Goal: Information Seeking & Learning: Check status

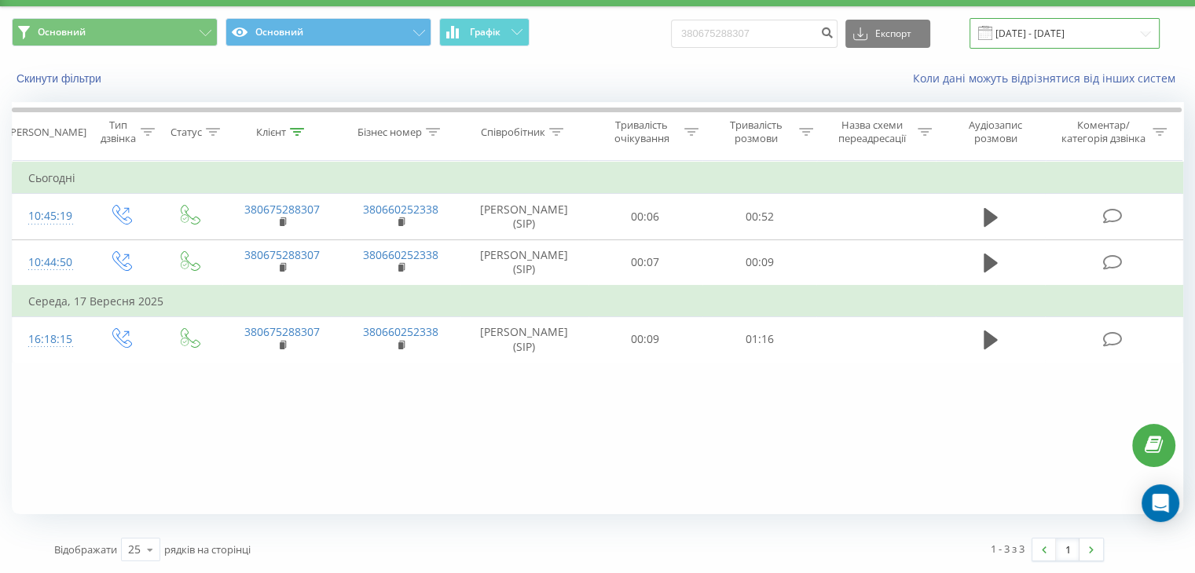
click at [1048, 34] on input "[DATE] - [DATE]" at bounding box center [1064, 33] width 190 height 31
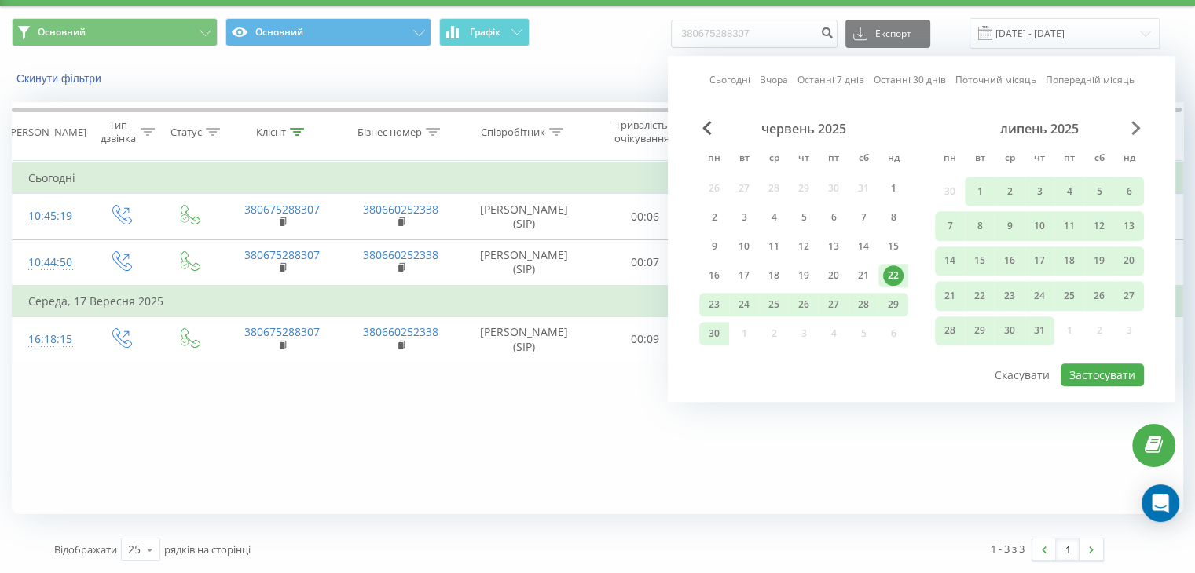
click at [1131, 130] on span "Next Month" at bounding box center [1135, 128] width 9 height 14
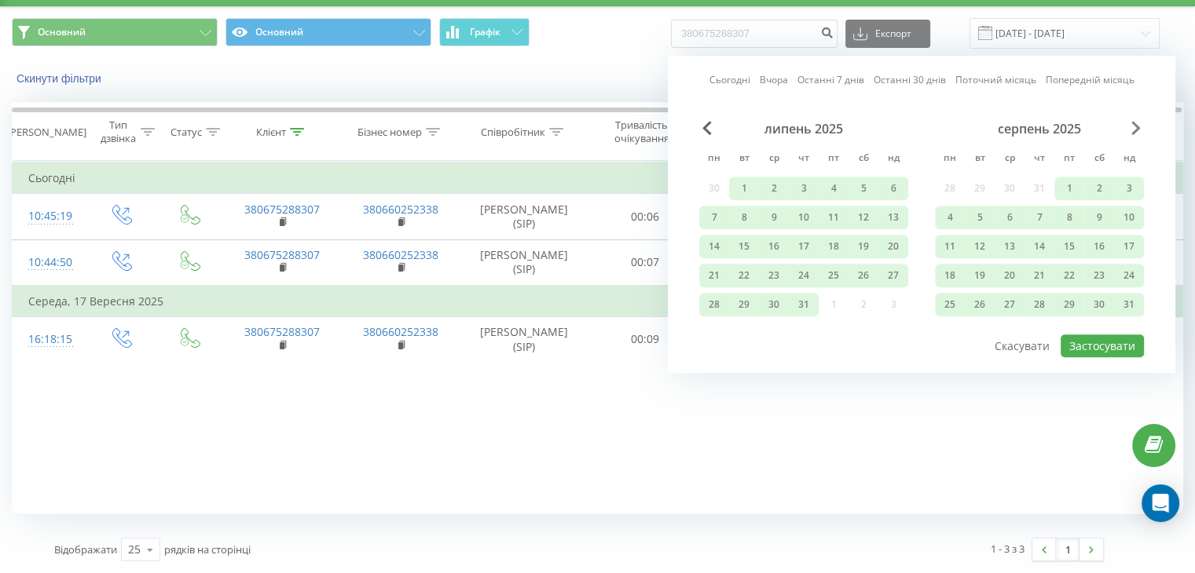
click at [1131, 130] on span "Next Month" at bounding box center [1135, 128] width 9 height 14
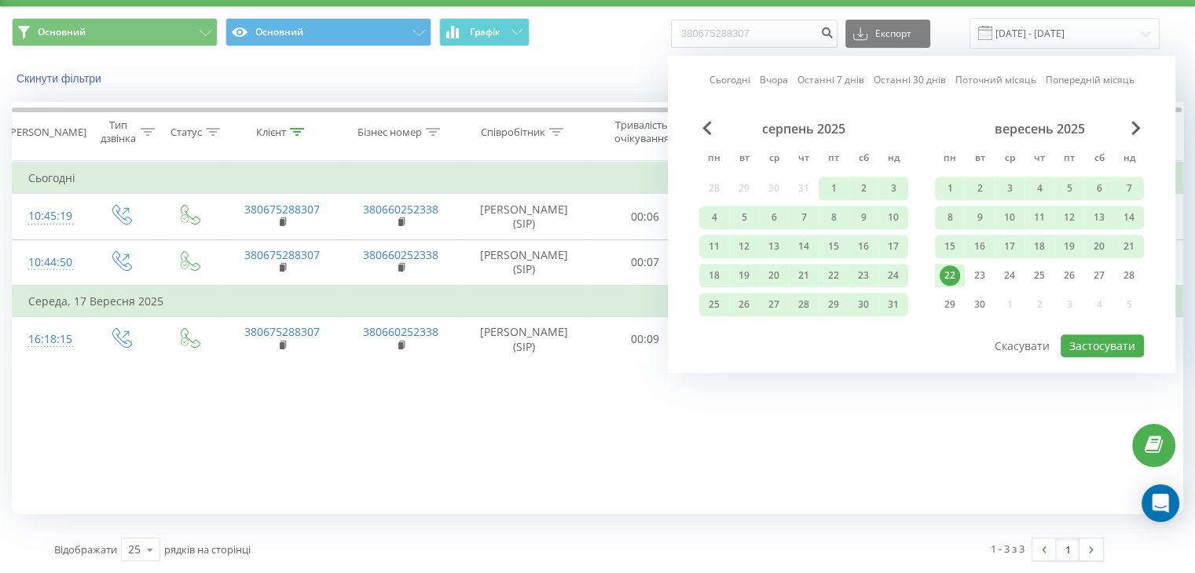
click at [955, 270] on div "22" at bounding box center [949, 275] width 20 height 20
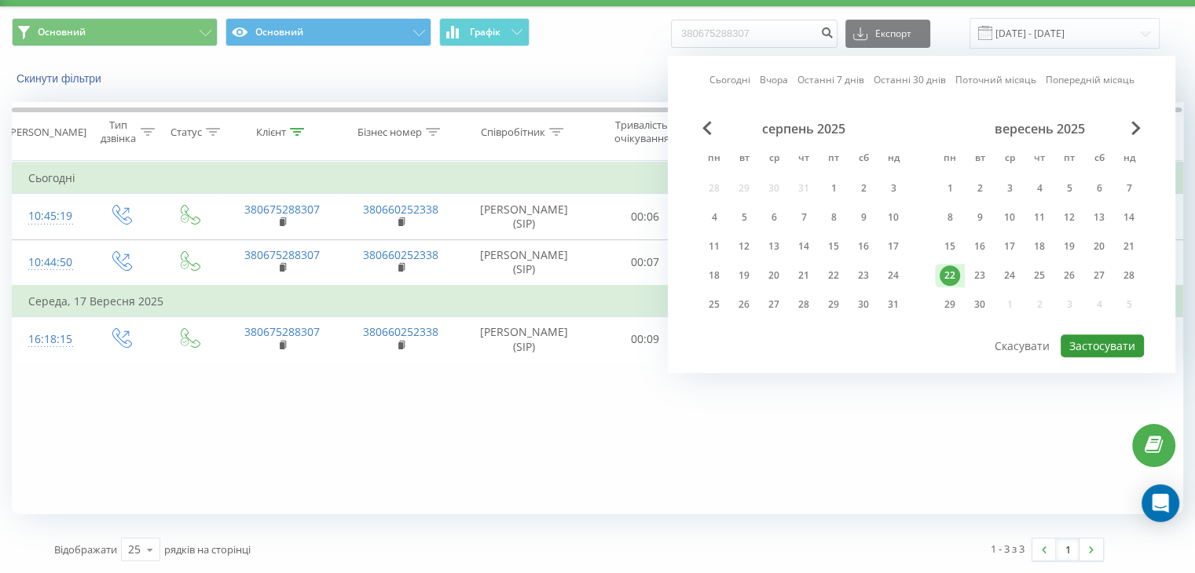
click at [1108, 340] on button "Застосувати" at bounding box center [1101, 346] width 83 height 23
type input "[DATE] - [DATE]"
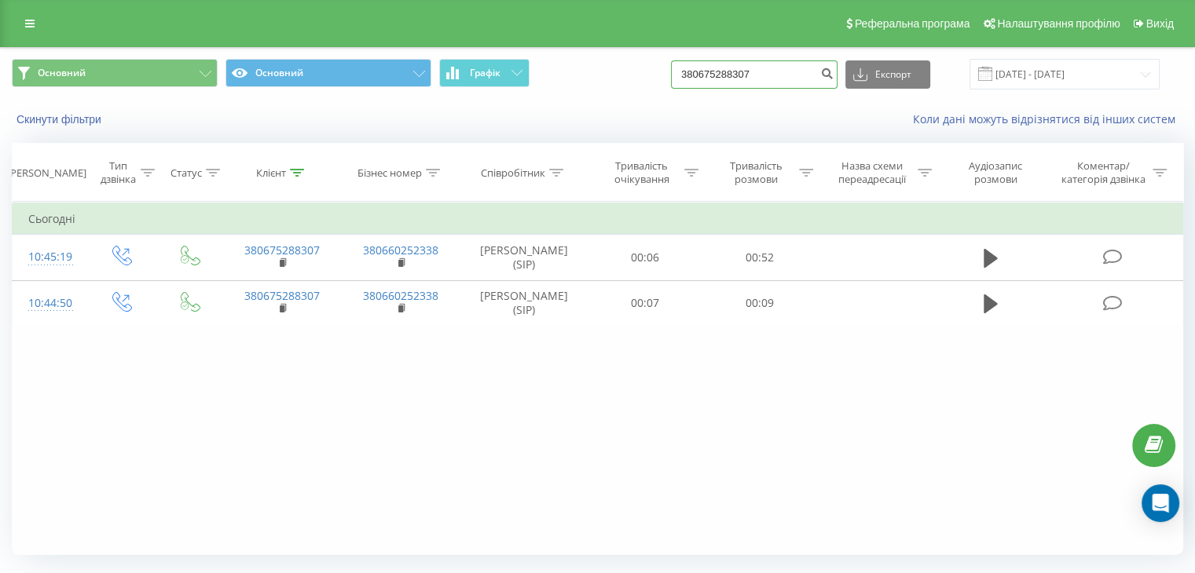
drag, startPoint x: 683, startPoint y: 74, endPoint x: 650, endPoint y: 74, distance: 32.2
click at [650, 74] on div "Основний Основний Графік 380675288307 Експорт .csv .xls .xlsx [DATE] - [DATE]" at bounding box center [597, 74] width 1171 height 31
click at [82, 120] on button "Скинути фільтри" at bounding box center [60, 119] width 97 height 14
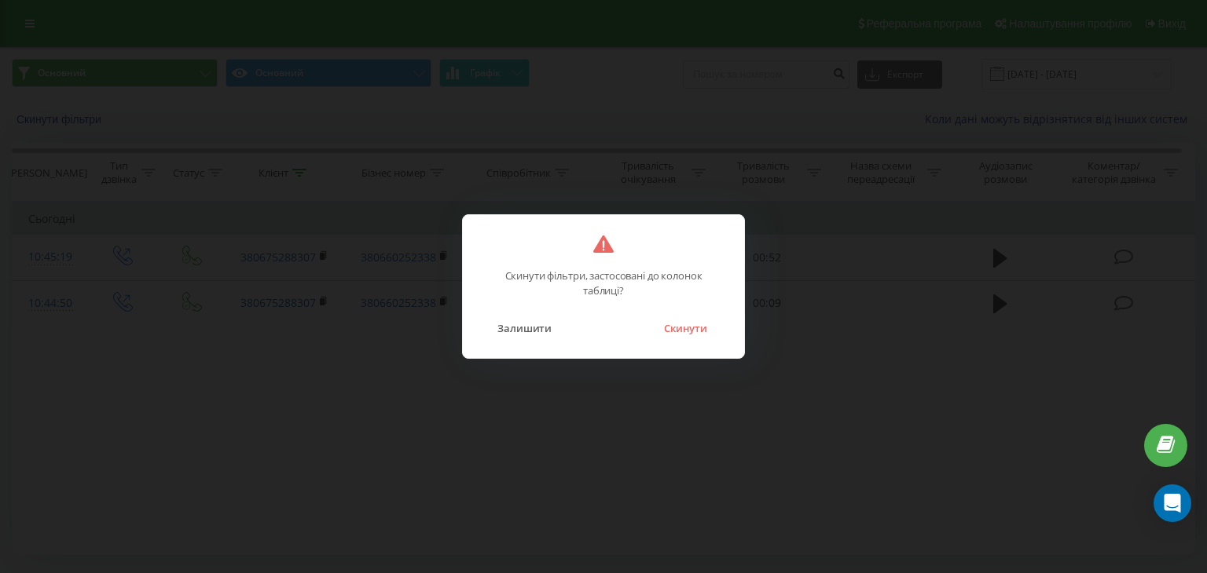
click at [745, 340] on div "Скинути фільтри, застосовані до колонок таблиці? Залишити Скинути" at bounding box center [603, 286] width 1207 height 573
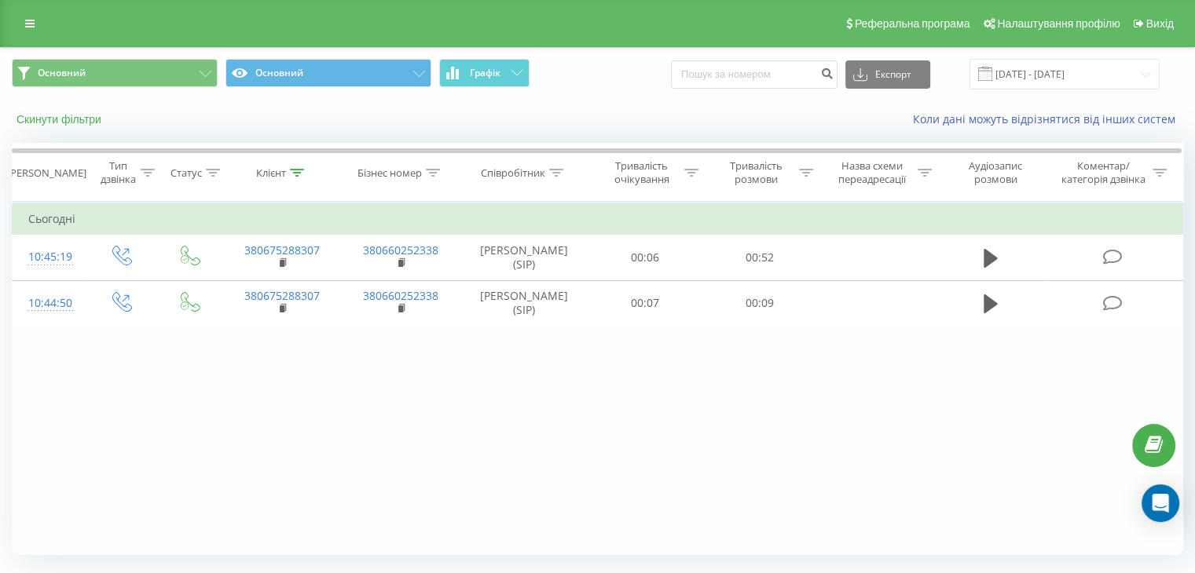
click at [78, 117] on button "Скинути фільтри" at bounding box center [60, 119] width 97 height 14
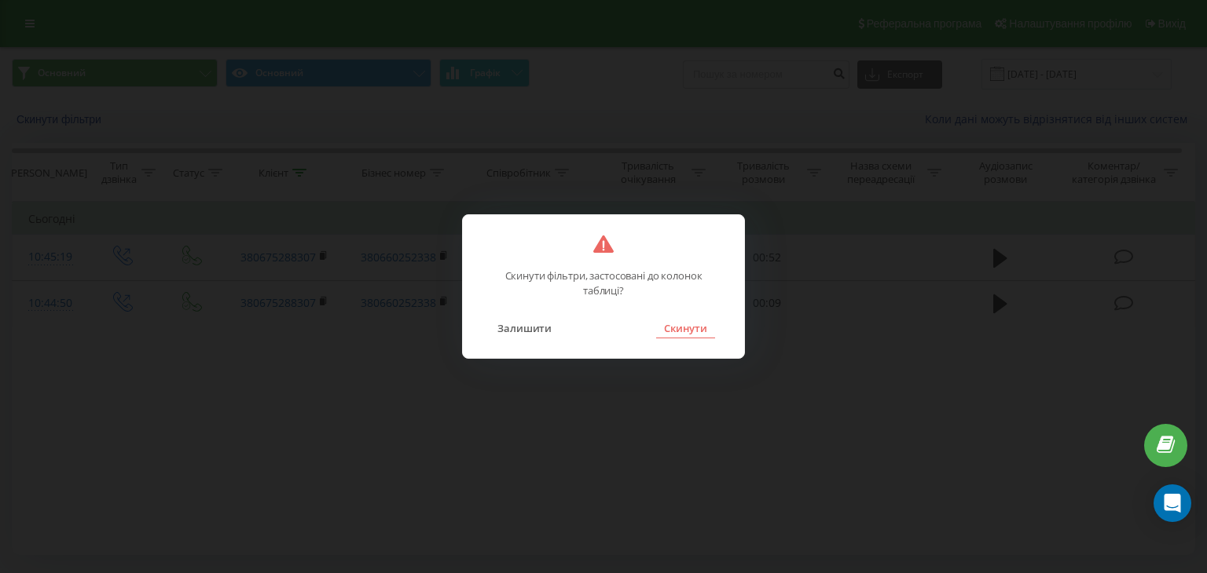
click at [704, 331] on button "Скинути" at bounding box center [685, 328] width 59 height 20
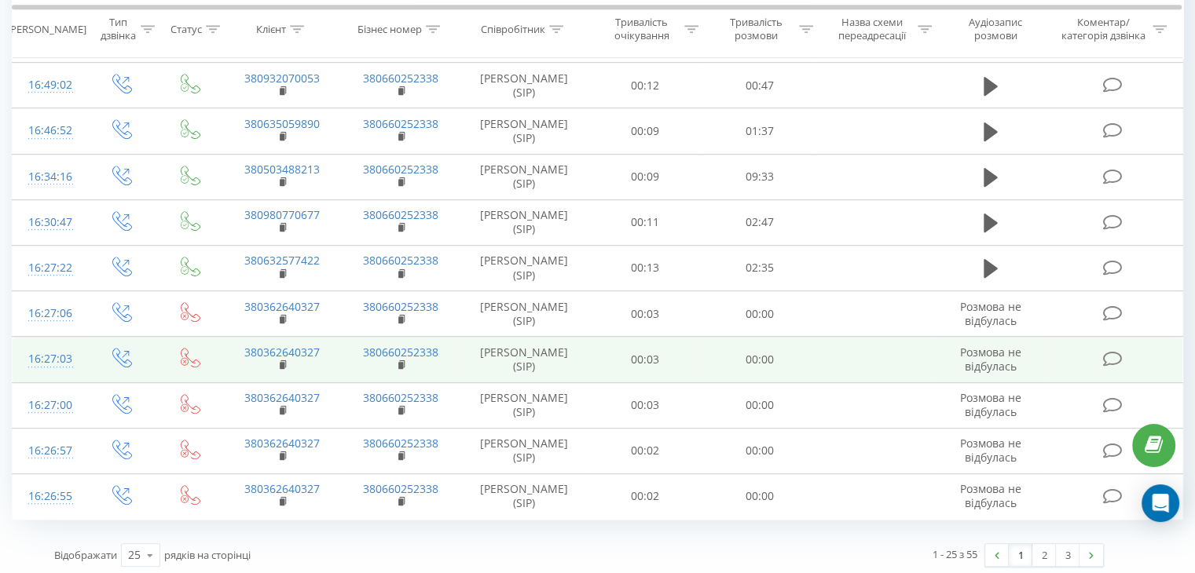
scroll to position [859, 0]
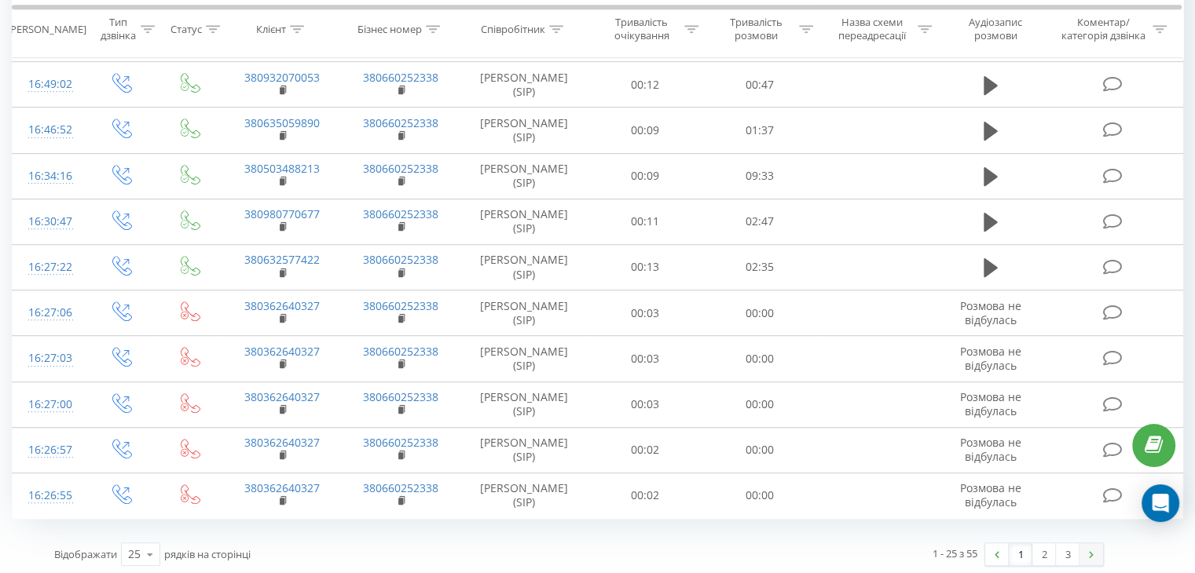
click at [1085, 552] on link at bounding box center [1091, 555] width 24 height 22
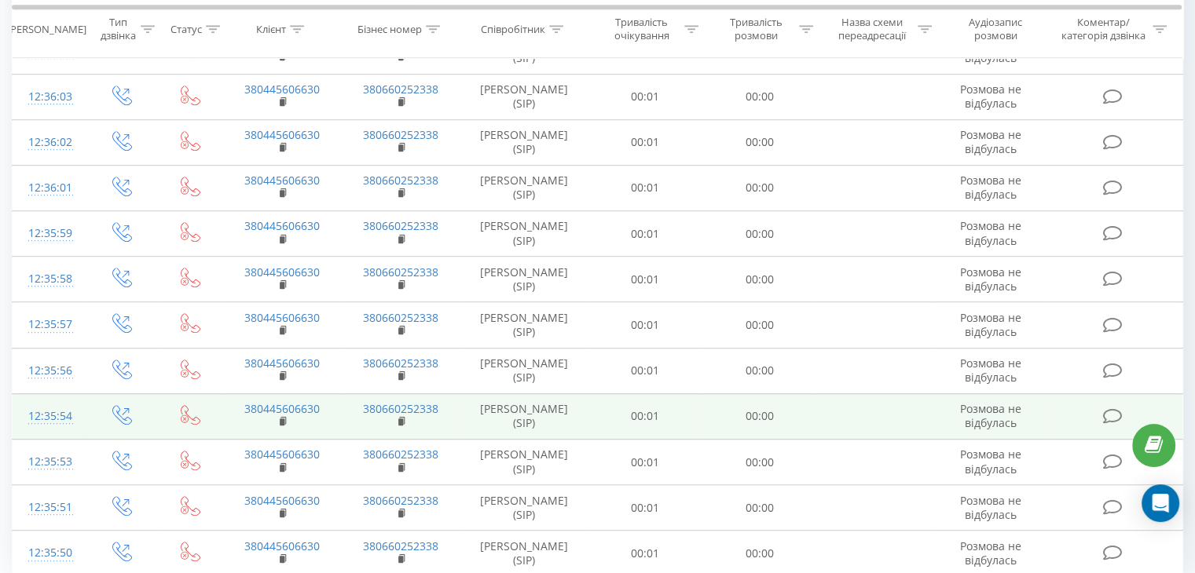
scroll to position [899, 0]
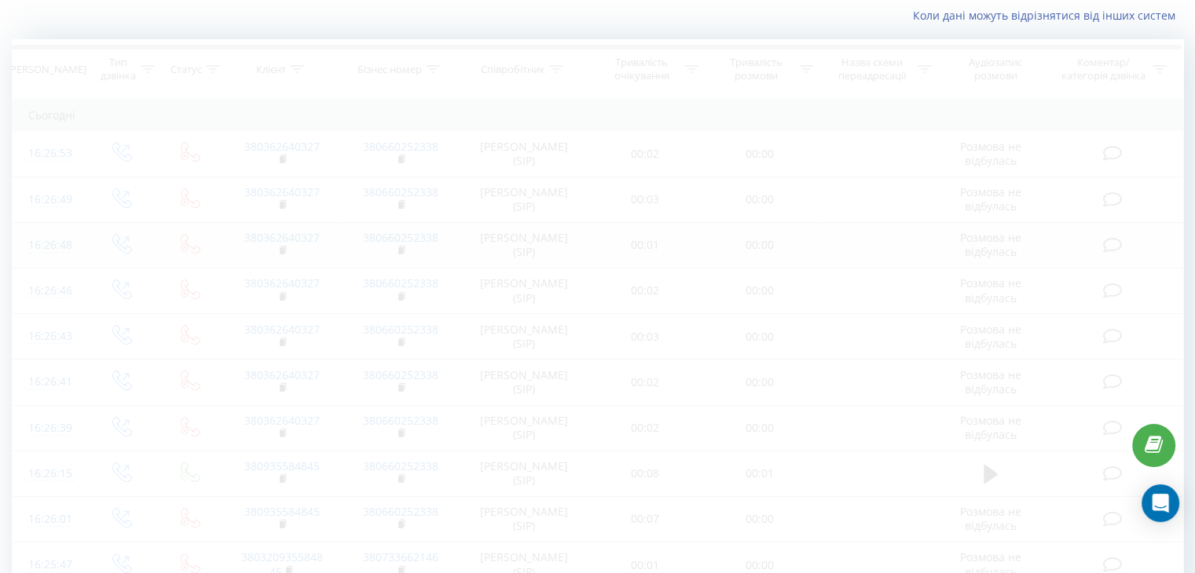
scroll to position [41, 0]
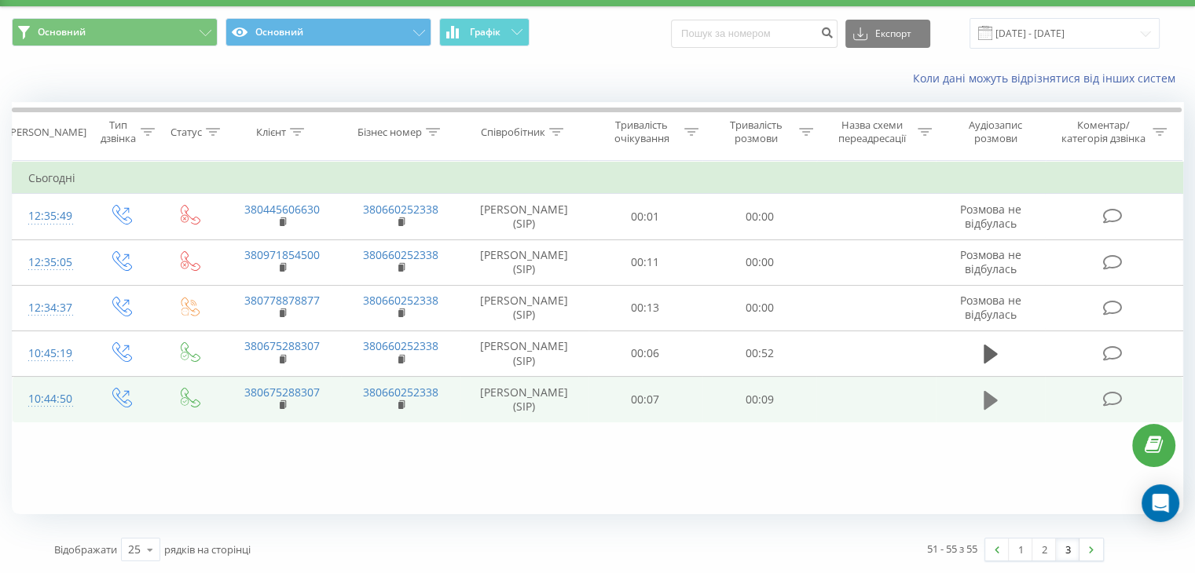
click at [990, 401] on icon at bounding box center [990, 399] width 14 height 19
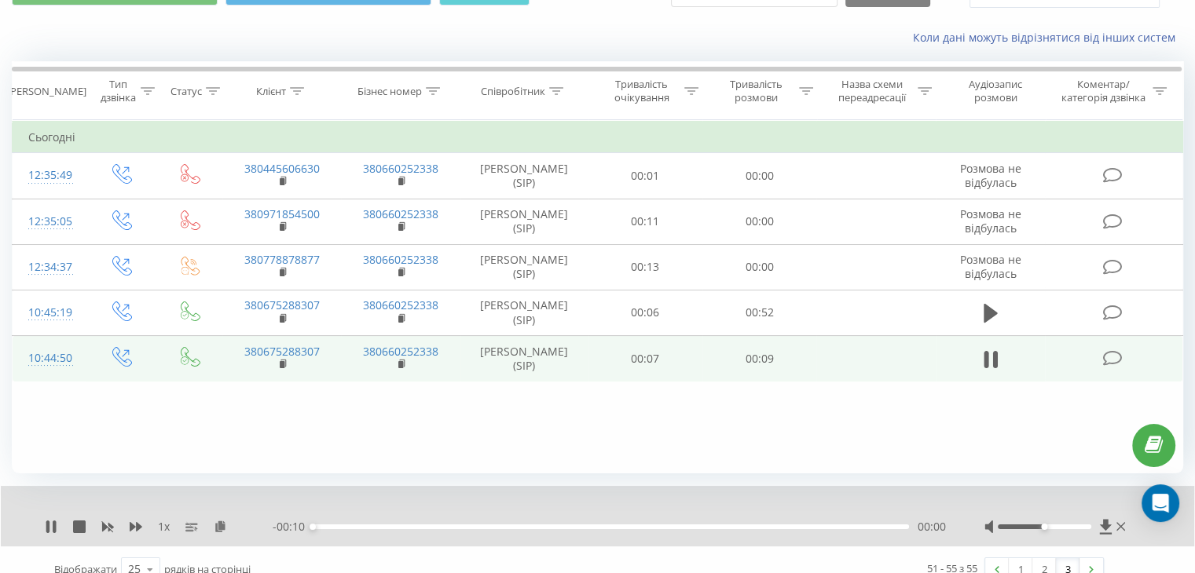
scroll to position [101, 0]
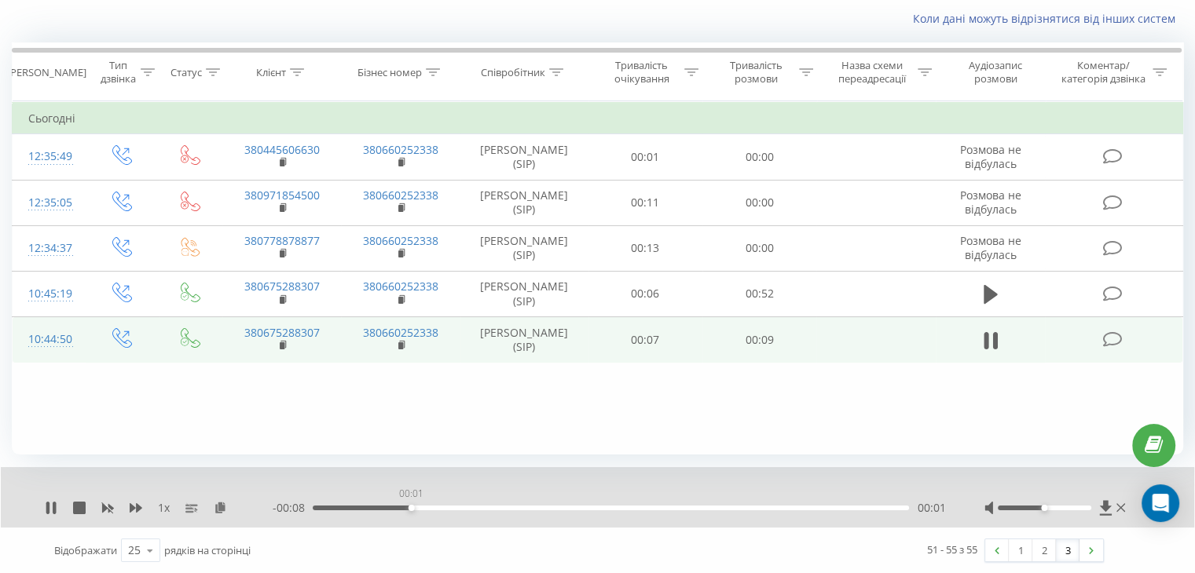
click at [411, 507] on div "00:01" at bounding box center [611, 508] width 596 height 5
click at [556, 513] on div "- 00:07 00:02 00:02" at bounding box center [609, 508] width 672 height 16
click at [574, 506] on div "00:02" at bounding box center [611, 508] width 596 height 5
click at [409, 507] on div "00:05" at bounding box center [611, 508] width 596 height 5
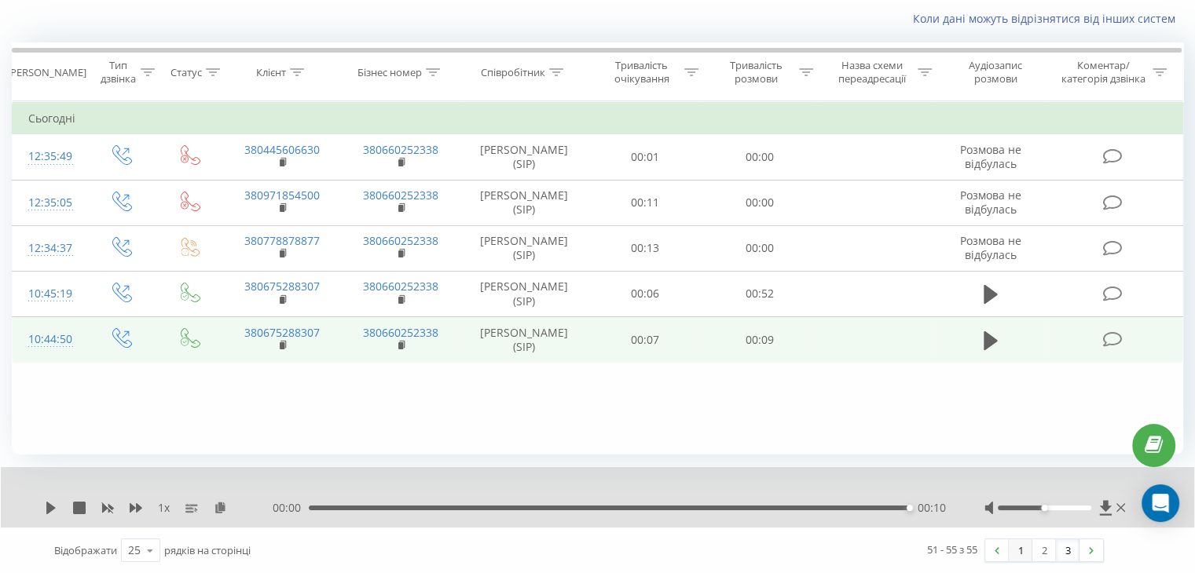
click at [1017, 547] on link "1" at bounding box center [1021, 551] width 24 height 22
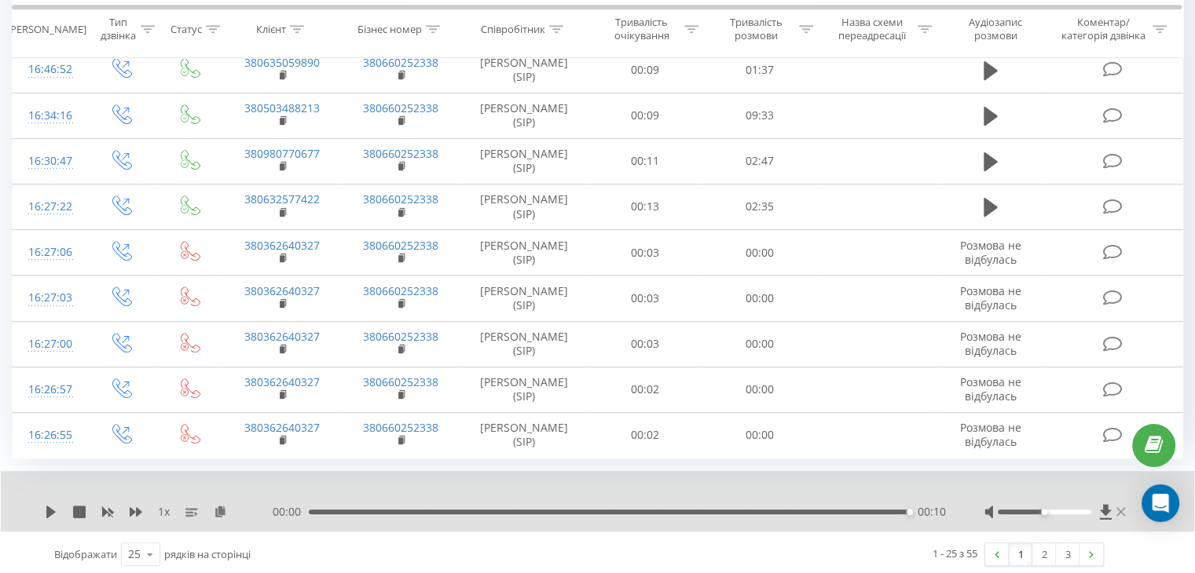
click at [1119, 507] on icon at bounding box center [1120, 511] width 9 height 9
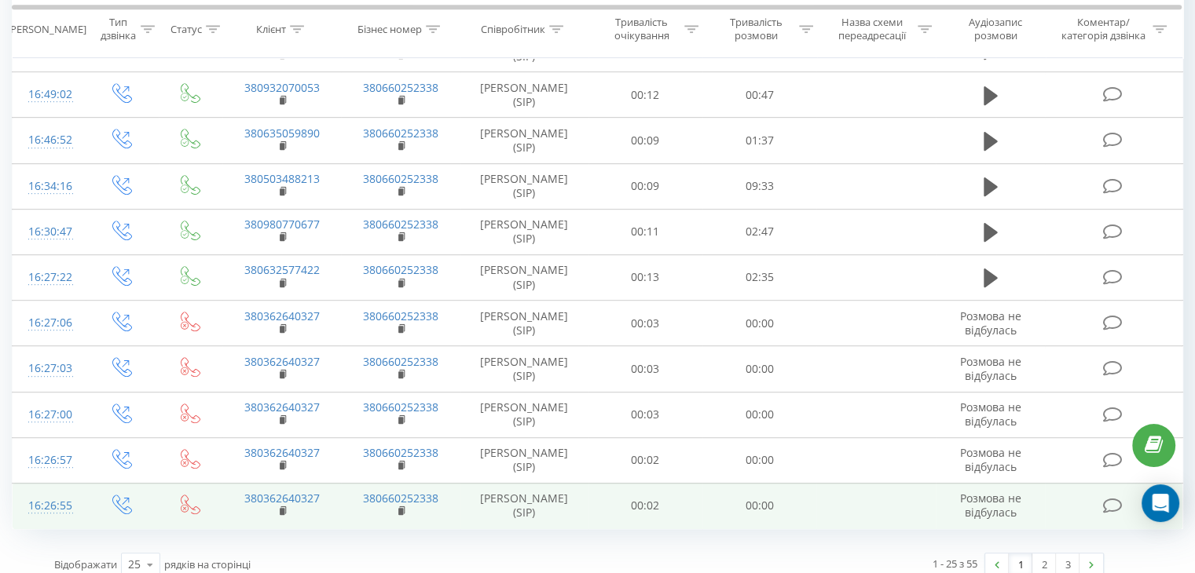
scroll to position [859, 0]
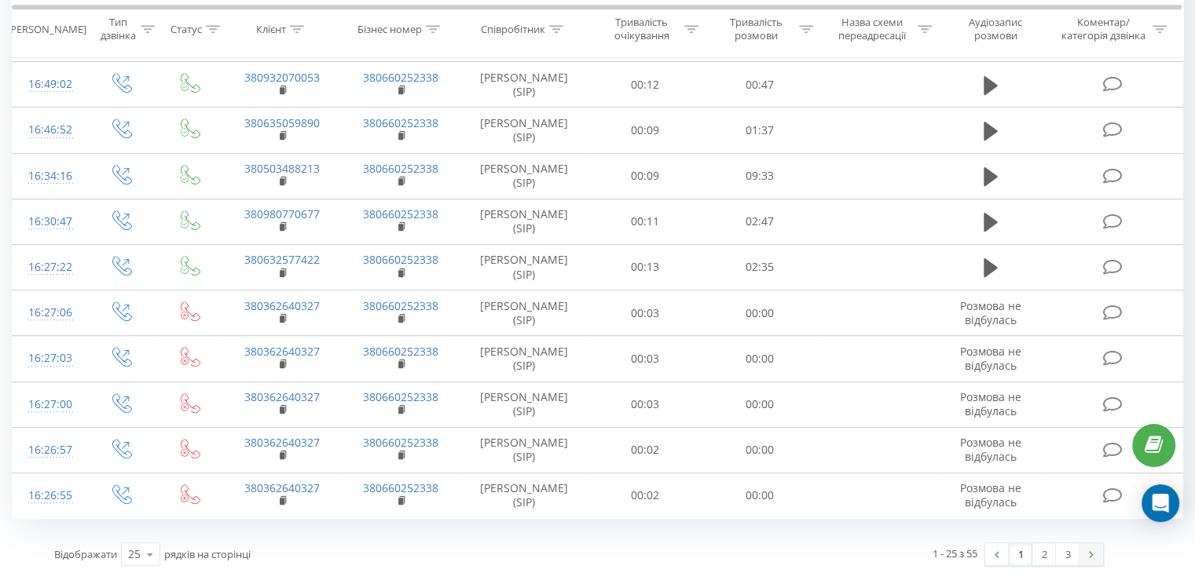
click at [1087, 548] on link at bounding box center [1091, 555] width 24 height 22
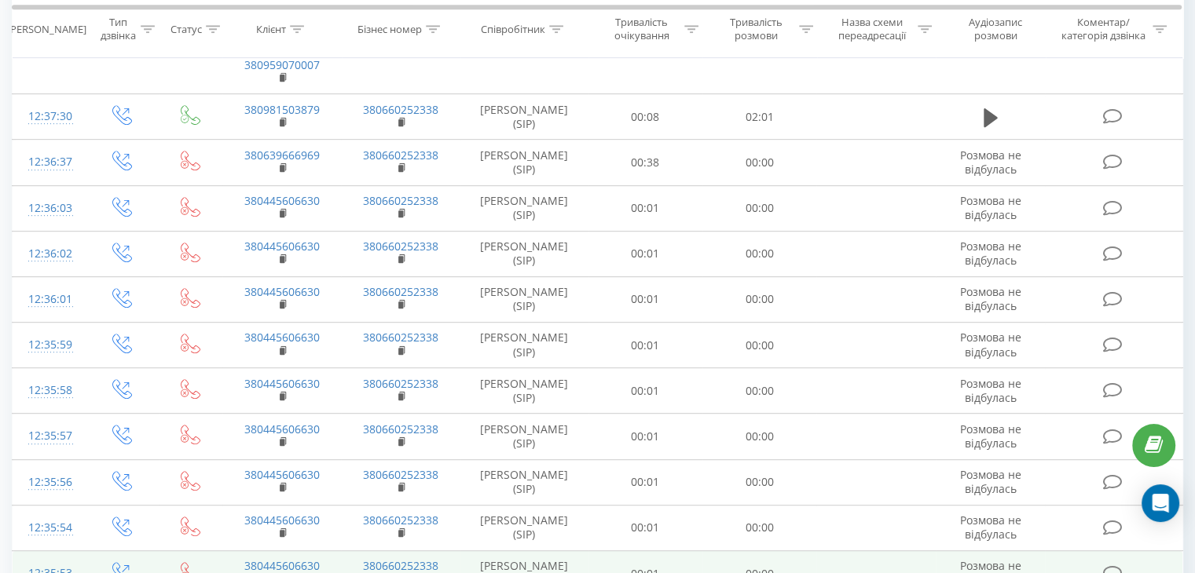
scroll to position [899, 0]
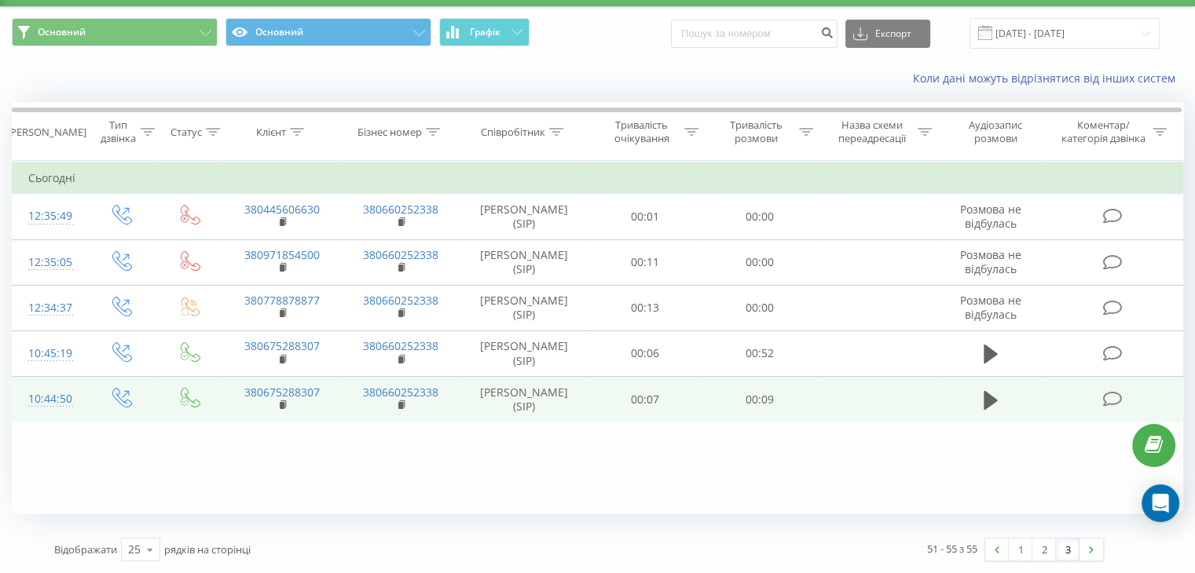
scroll to position [41, 0]
click at [1023, 548] on link "1" at bounding box center [1021, 550] width 24 height 22
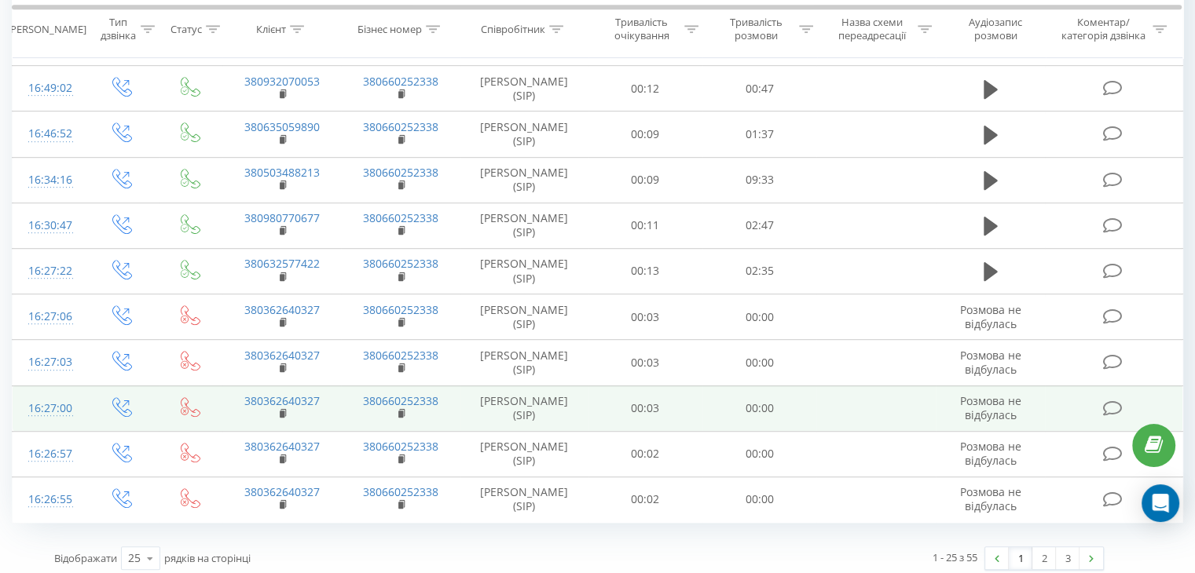
scroll to position [859, 0]
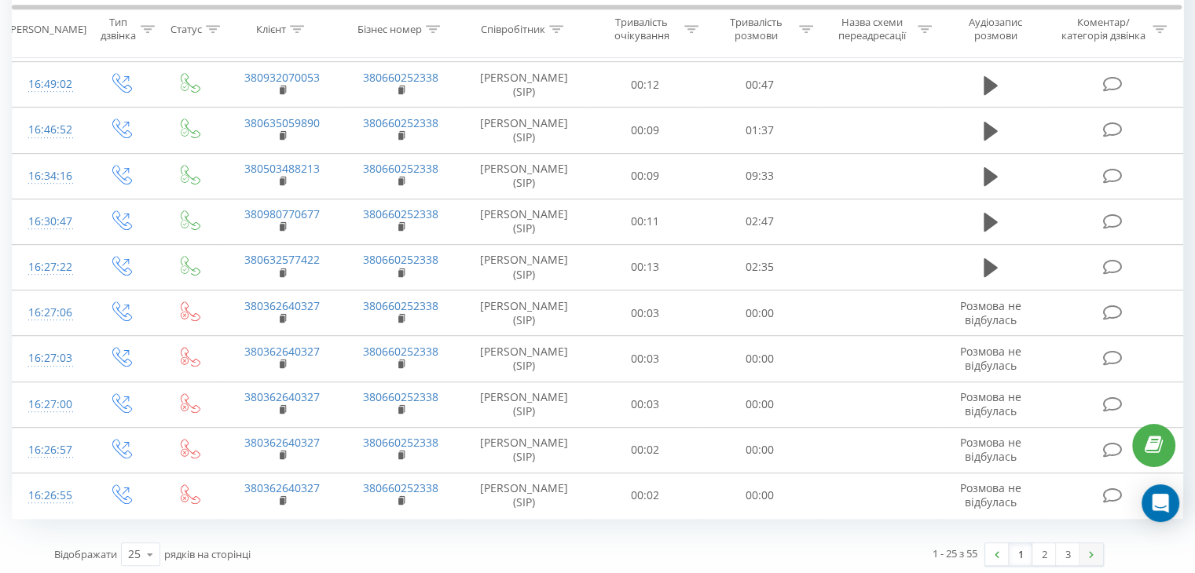
click at [1090, 555] on link at bounding box center [1091, 555] width 24 height 22
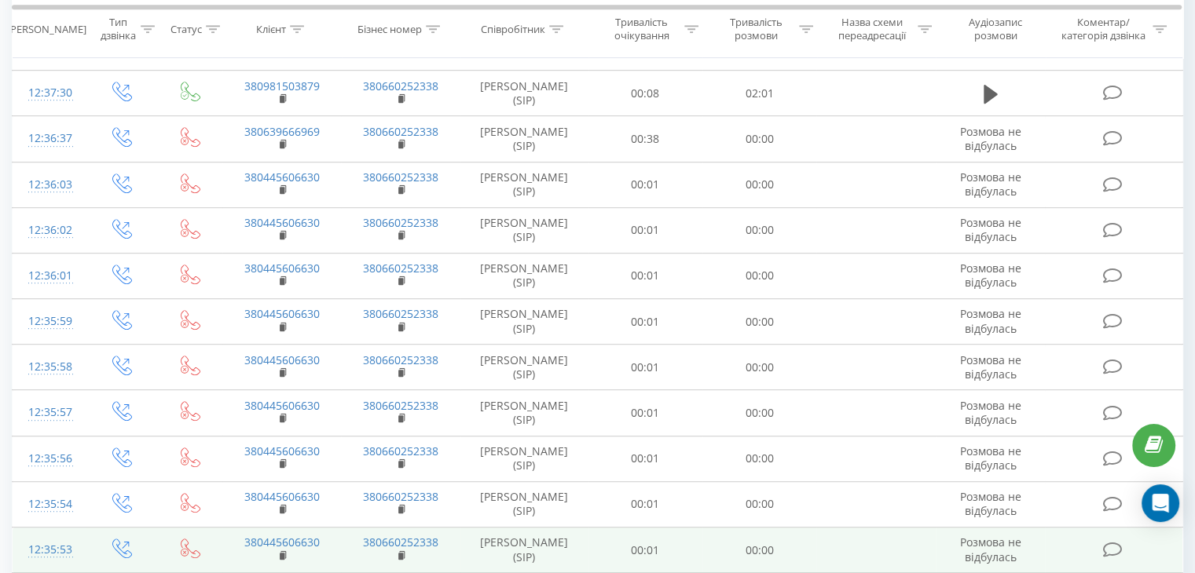
scroll to position [899, 0]
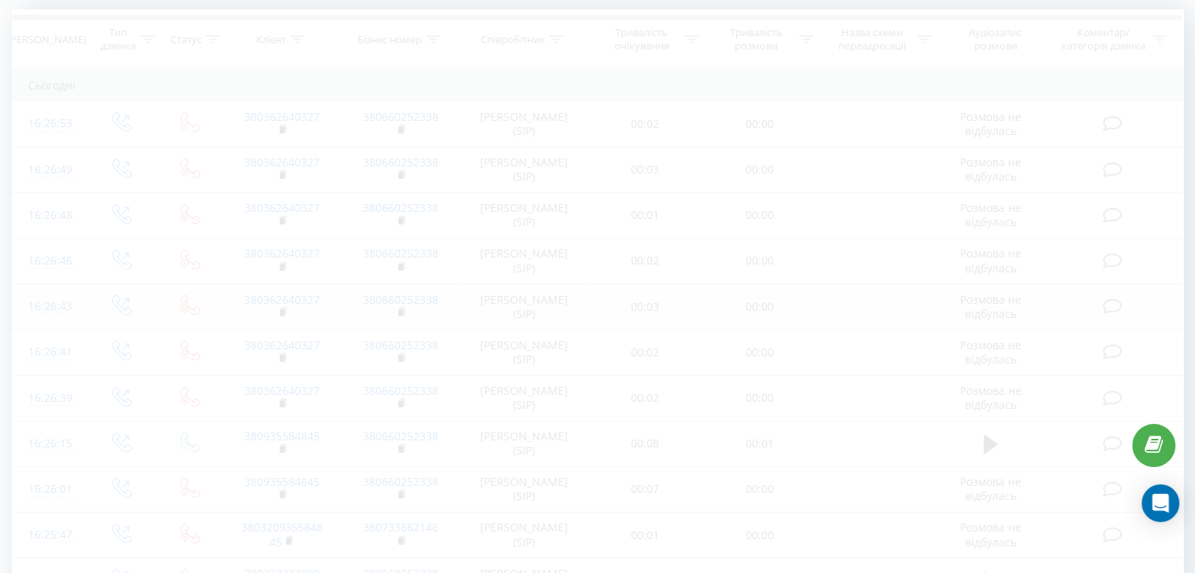
scroll to position [41, 0]
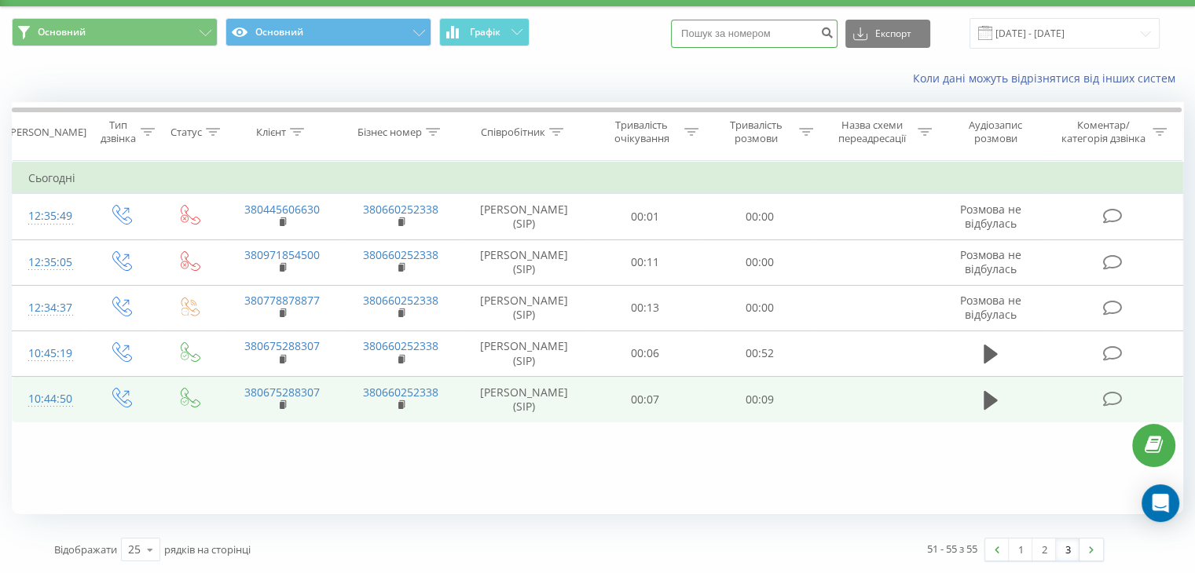
click at [782, 36] on input at bounding box center [754, 34] width 167 height 28
paste input "0632444161"
type input "0632444161"
click at [1082, 35] on input "[DATE] - [DATE]" at bounding box center [1064, 33] width 190 height 31
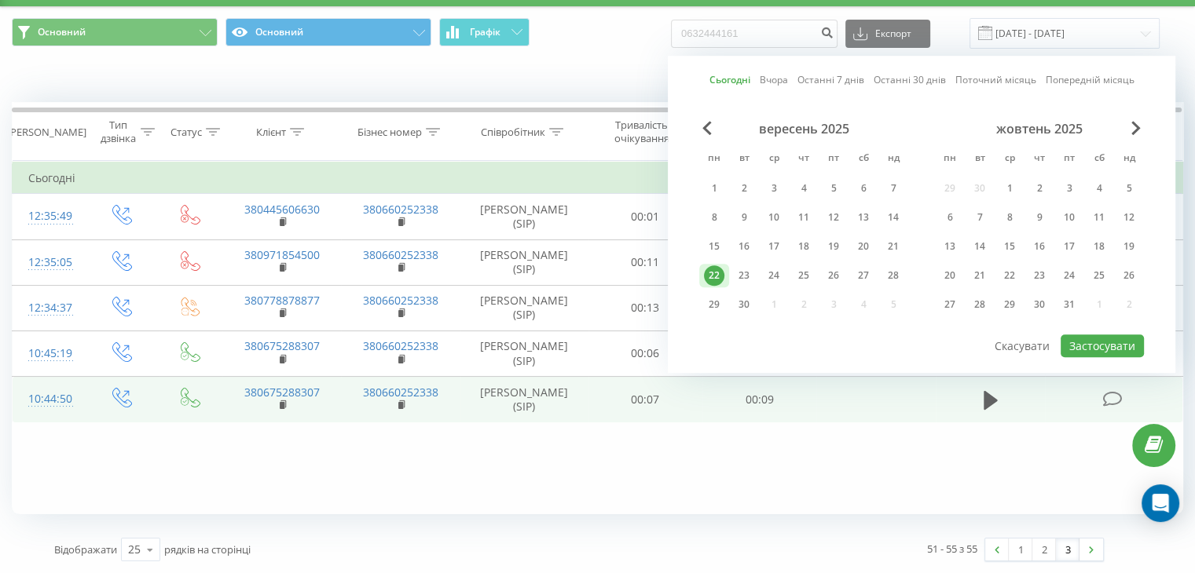
click at [701, 123] on div "вересень 2025" at bounding box center [803, 129] width 209 height 16
click at [705, 122] on div "Сьогодні Вчора Останні 7 днів Останні 30 днів Поточний місяць Попередній місяць…" at bounding box center [921, 214] width 507 height 317
click at [706, 130] on span "Previous Month" at bounding box center [706, 128] width 9 height 14
drag, startPoint x: 952, startPoint y: 214, endPoint x: 1053, endPoint y: 170, distance: 109.7
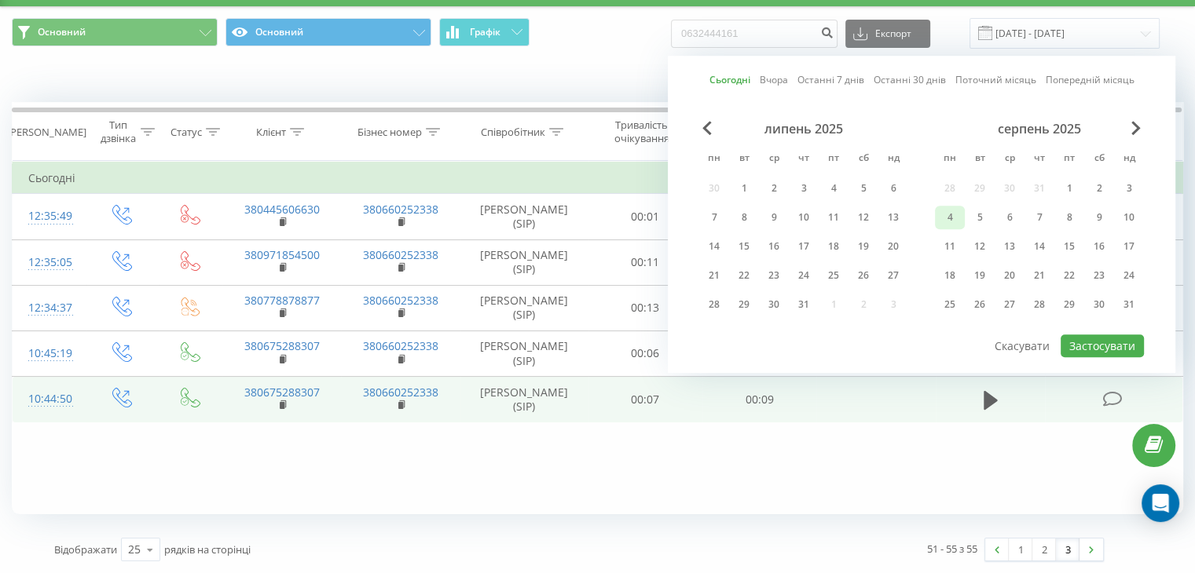
click at [954, 214] on div "4" at bounding box center [949, 217] width 20 height 20
click at [1141, 127] on div "серпень 2025" at bounding box center [1039, 129] width 209 height 16
click at [1137, 127] on span "Next Month" at bounding box center [1135, 128] width 9 height 14
click at [720, 272] on div "22" at bounding box center [714, 275] width 20 height 20
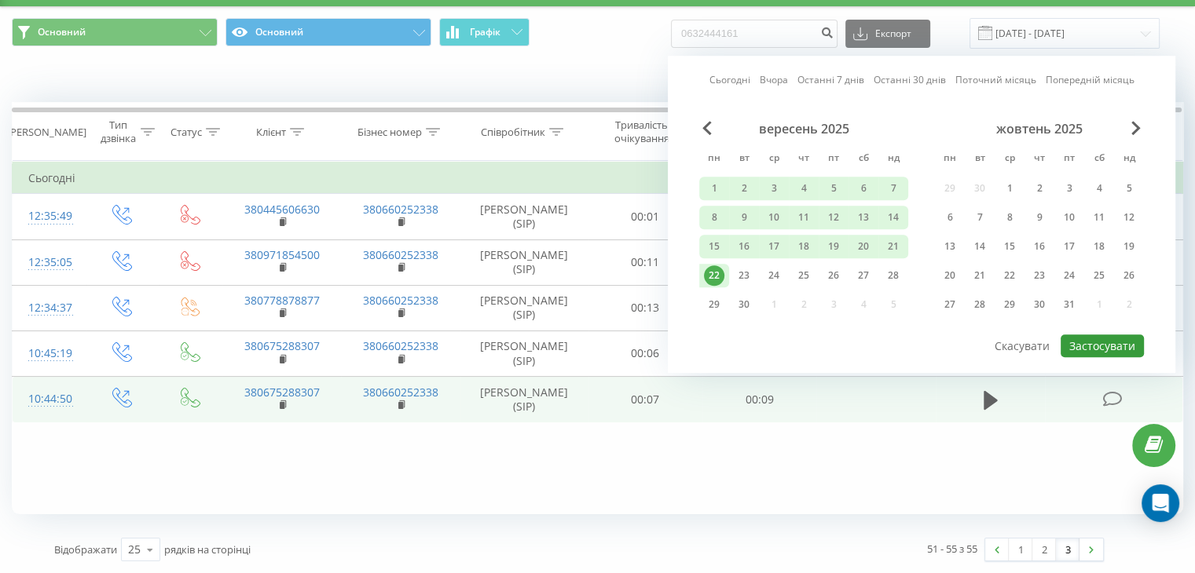
click at [1092, 341] on button "Застосувати" at bounding box center [1101, 346] width 83 height 23
type input "04.08.2025 - 22.09.2025"
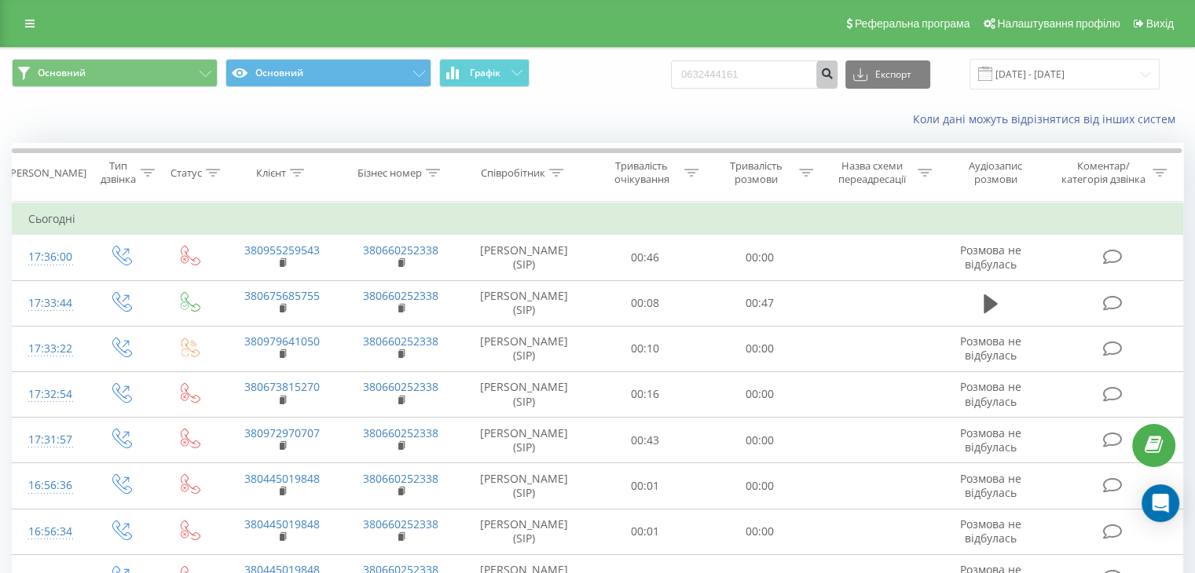
click at [833, 73] on icon "submit" at bounding box center [826, 71] width 13 height 9
click at [775, 79] on input "0632444161" at bounding box center [754, 74] width 167 height 28
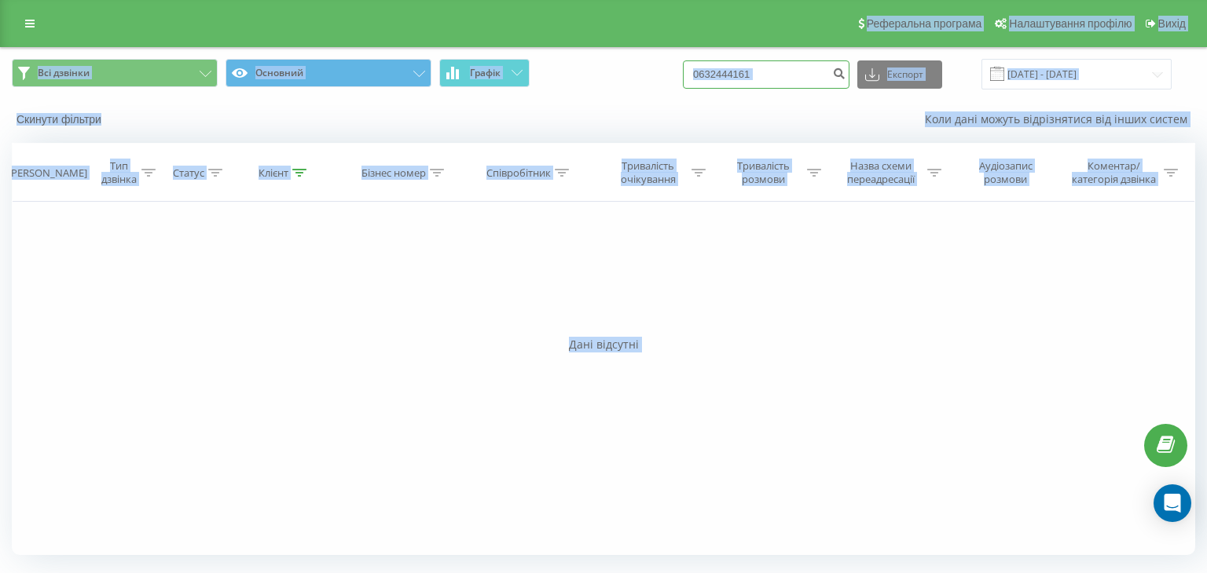
click at [788, 75] on input "0632444161" at bounding box center [766, 74] width 167 height 28
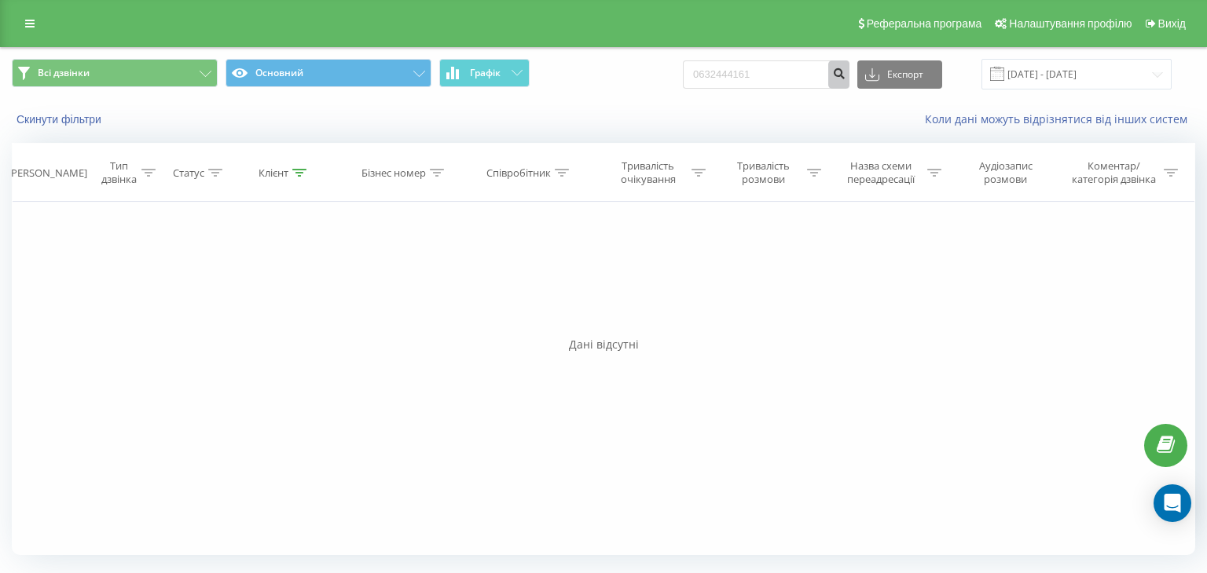
click at [843, 76] on button "submit" at bounding box center [838, 74] width 21 height 28
click at [789, 73] on input "0632444161" at bounding box center [766, 74] width 167 height 28
click at [786, 74] on input "0632444161" at bounding box center [766, 74] width 167 height 28
paste input "(63) 436-22-7"
paste input "-"
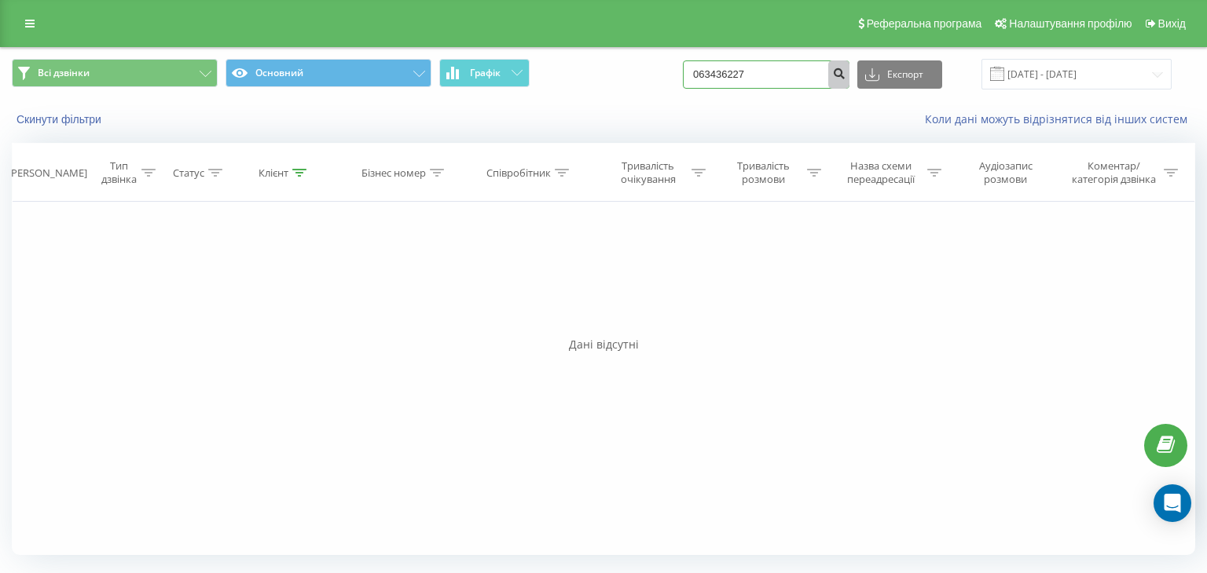
type input "063436227"
click at [845, 69] on icon "submit" at bounding box center [838, 71] width 13 height 9
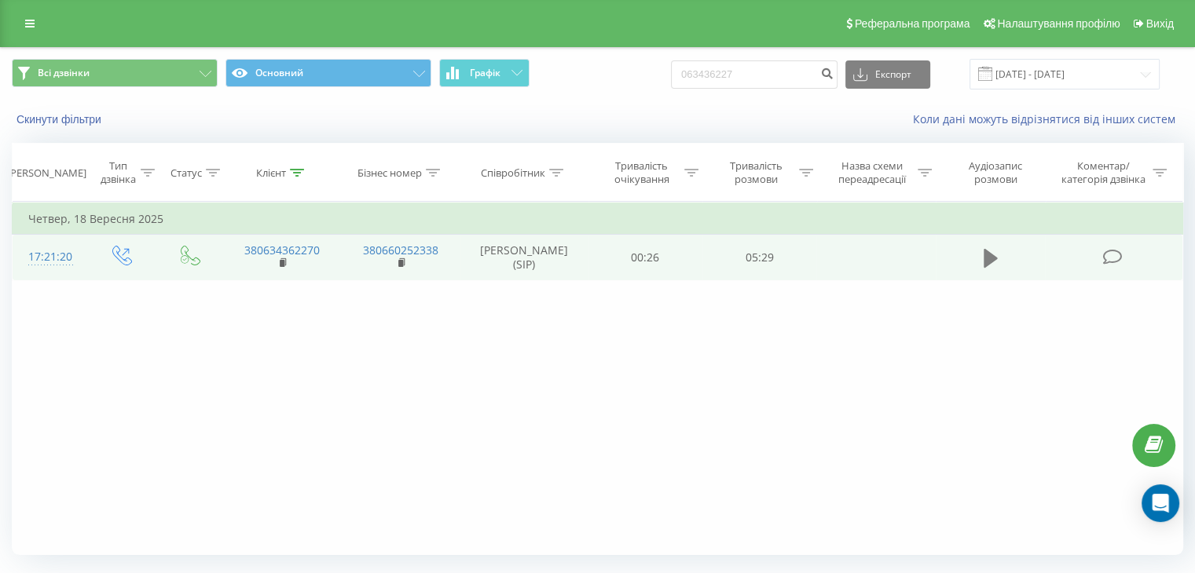
click at [991, 256] on icon at bounding box center [990, 258] width 14 height 19
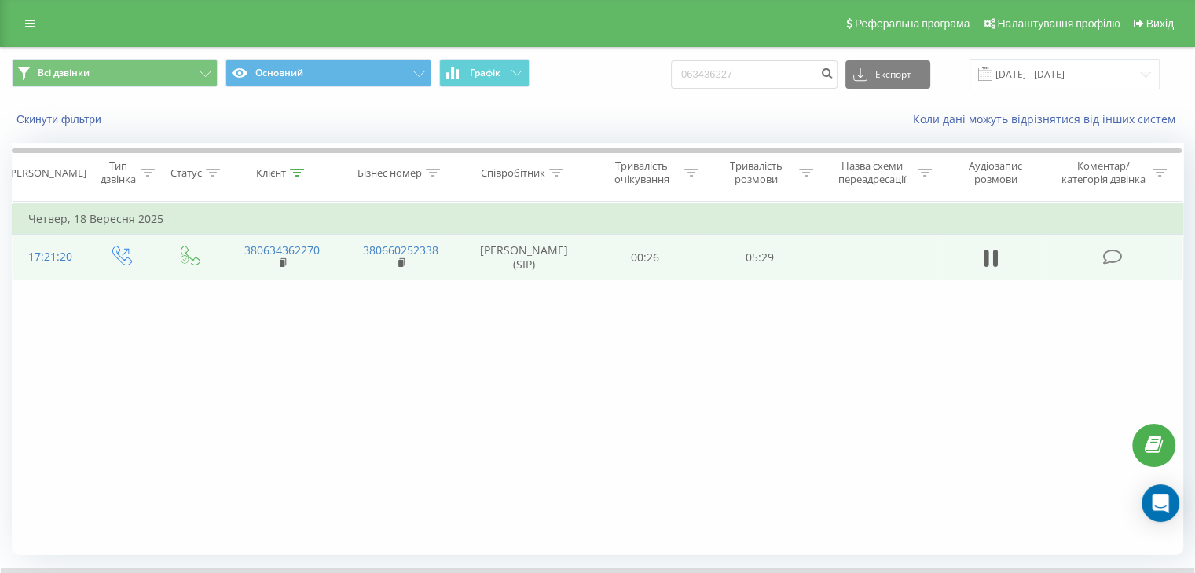
scroll to position [101, 0]
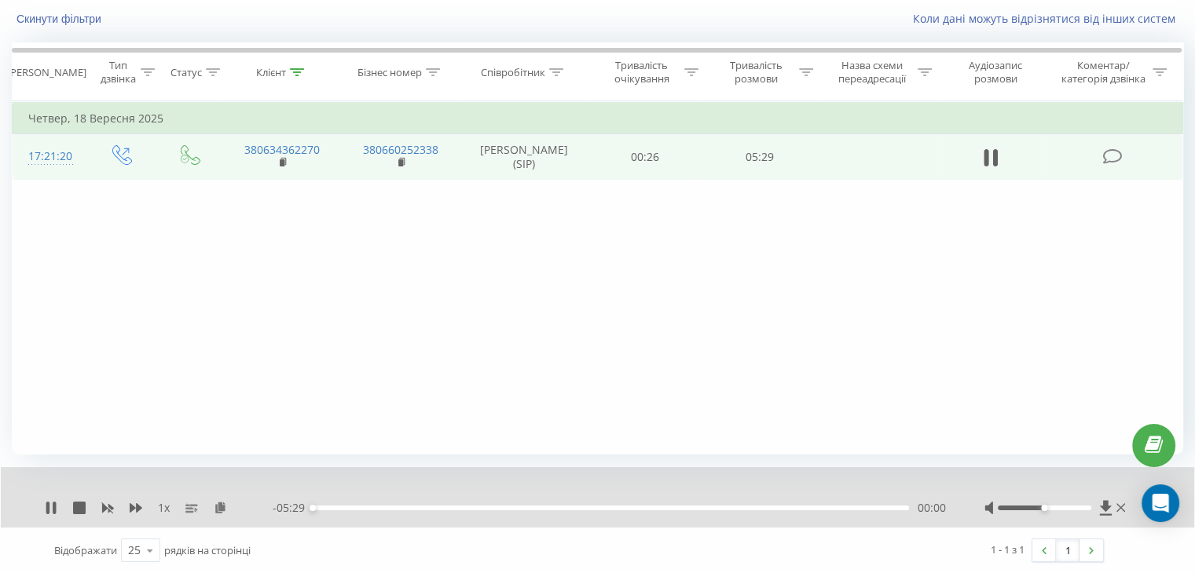
click at [753, 508] on div "00:00" at bounding box center [611, 508] width 596 height 5
click at [757, 507] on div "00:00" at bounding box center [611, 508] width 596 height 5
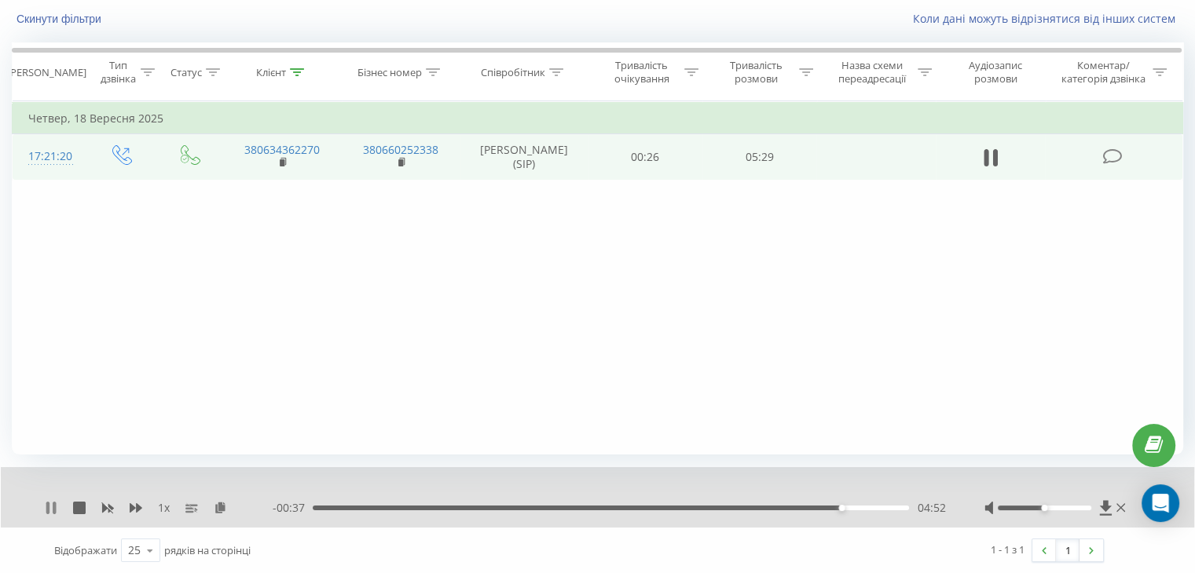
click at [50, 506] on icon at bounding box center [51, 508] width 13 height 13
drag, startPoint x: 445, startPoint y: 147, endPoint x: 361, endPoint y: 152, distance: 84.2
click at [361, 152] on td "380660252338" at bounding box center [400, 157] width 119 height 46
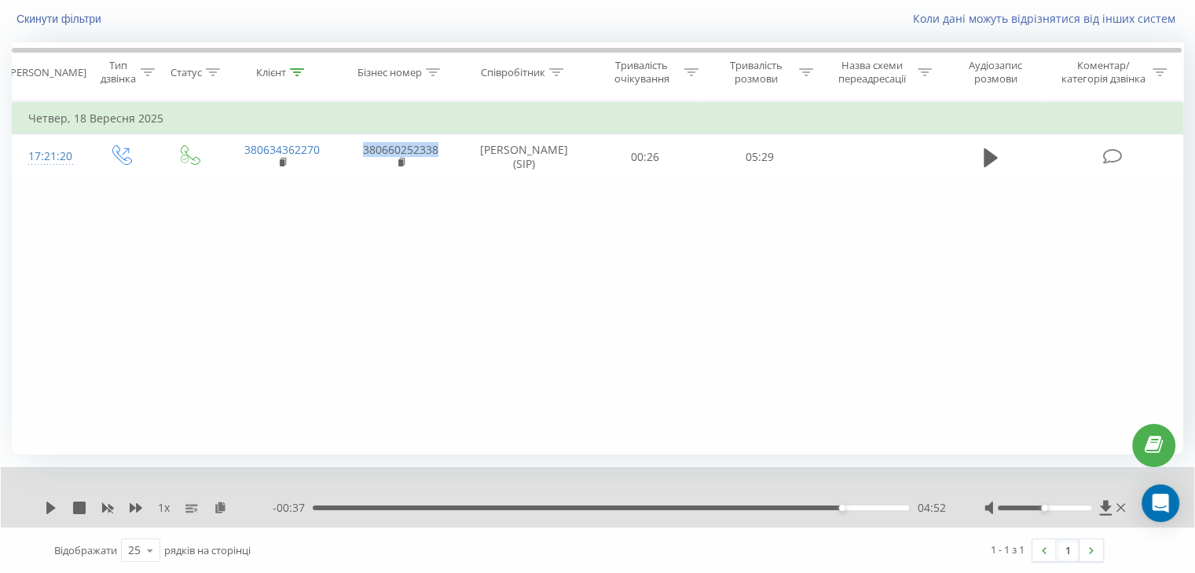
copy link "380660252338"
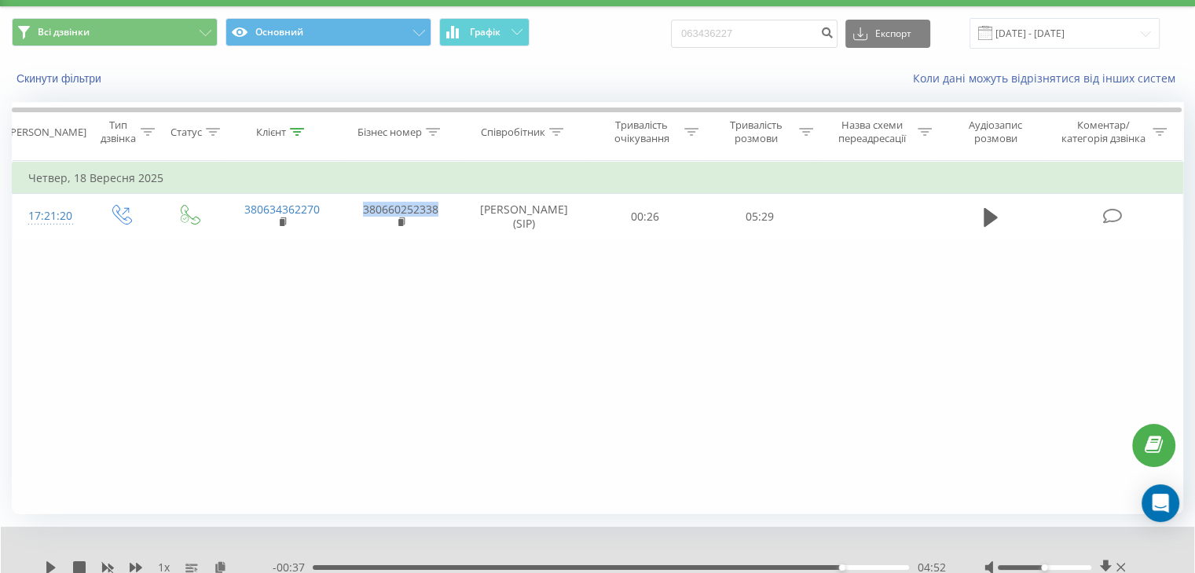
scroll to position [0, 0]
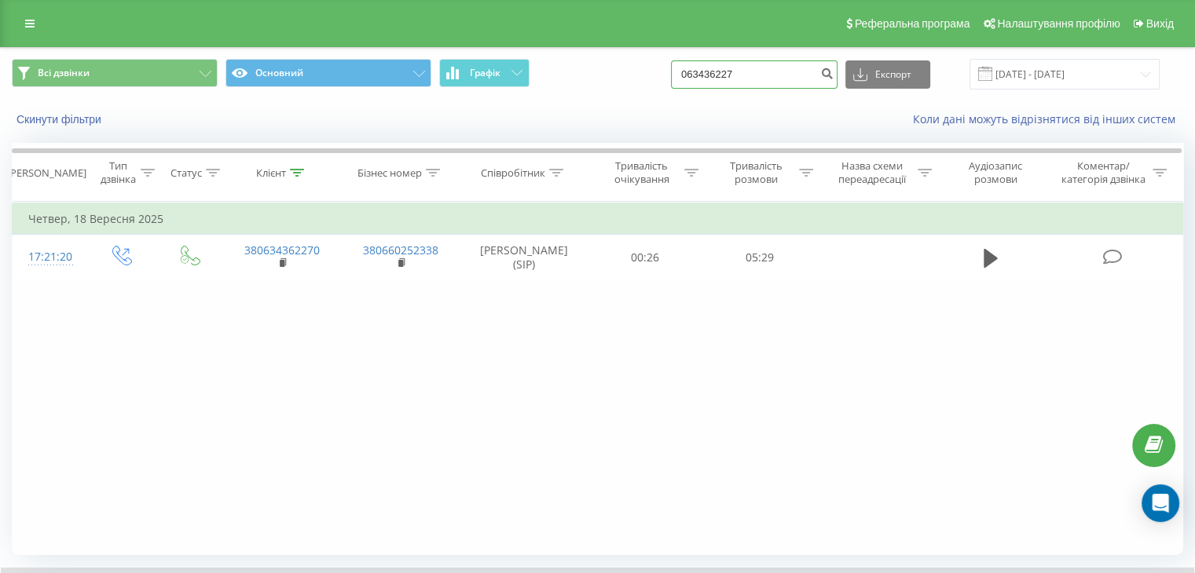
click at [756, 79] on input "063436227" at bounding box center [754, 74] width 167 height 28
paste input "(96) 748-43-00"
type input "0967484300"
click at [833, 74] on button "submit" at bounding box center [826, 74] width 21 height 28
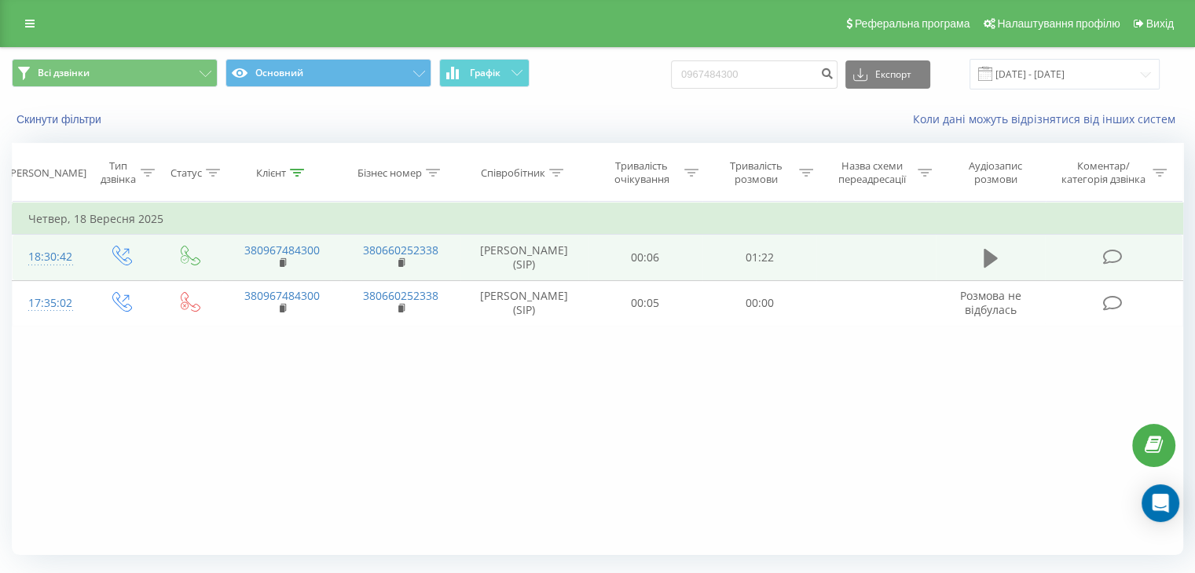
click at [987, 251] on icon at bounding box center [990, 258] width 14 height 19
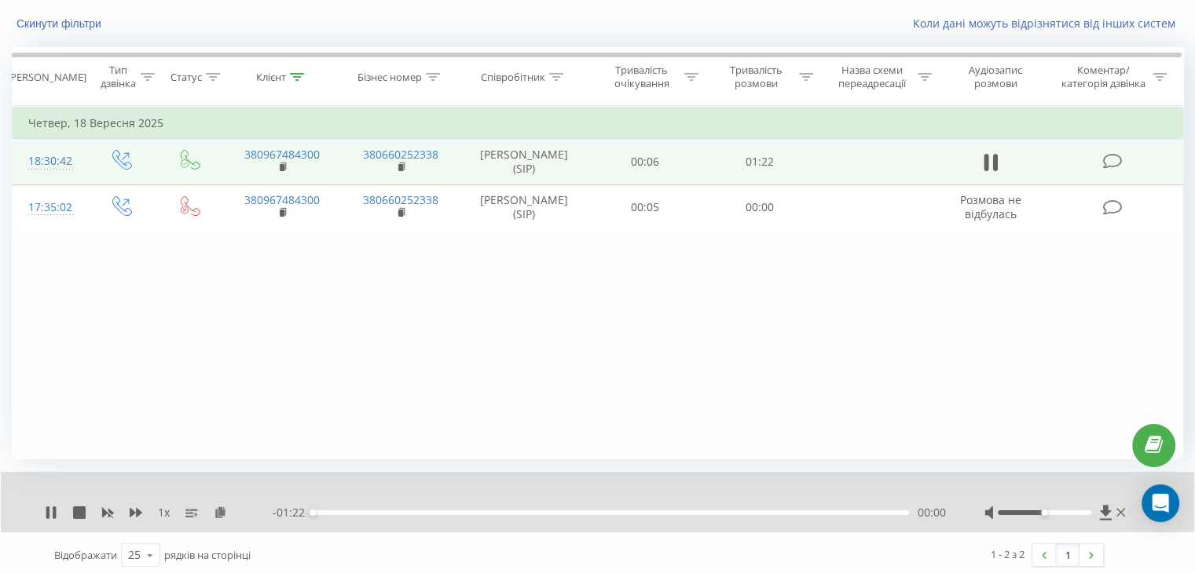
scroll to position [101, 0]
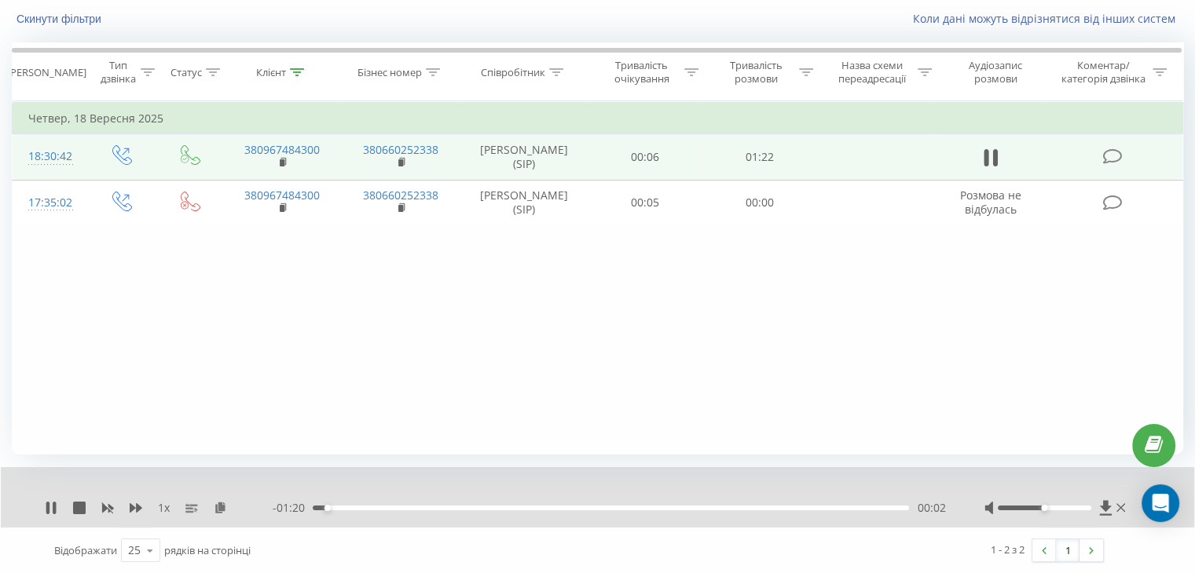
click at [521, 508] on div "00:02" at bounding box center [611, 508] width 596 height 5
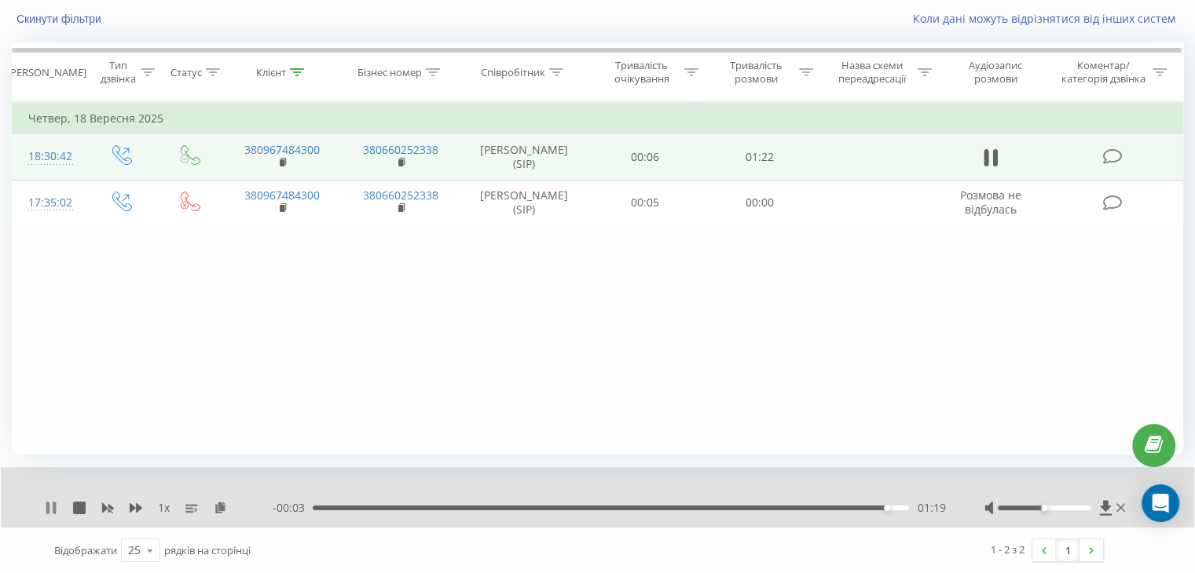
click at [47, 511] on icon at bounding box center [47, 508] width 3 height 13
